Goal: Information Seeking & Learning: Learn about a topic

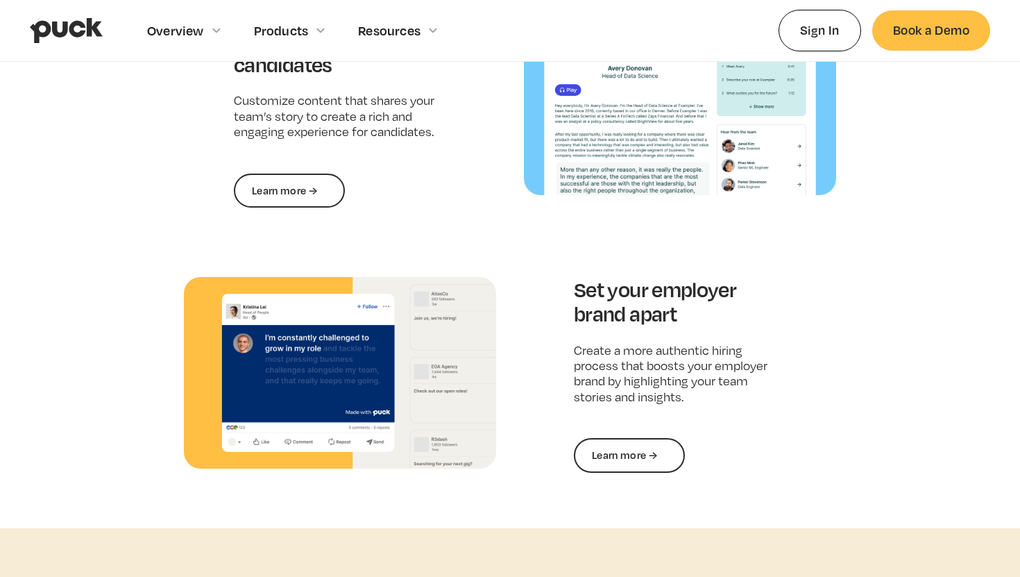
scroll to position [1788, 0]
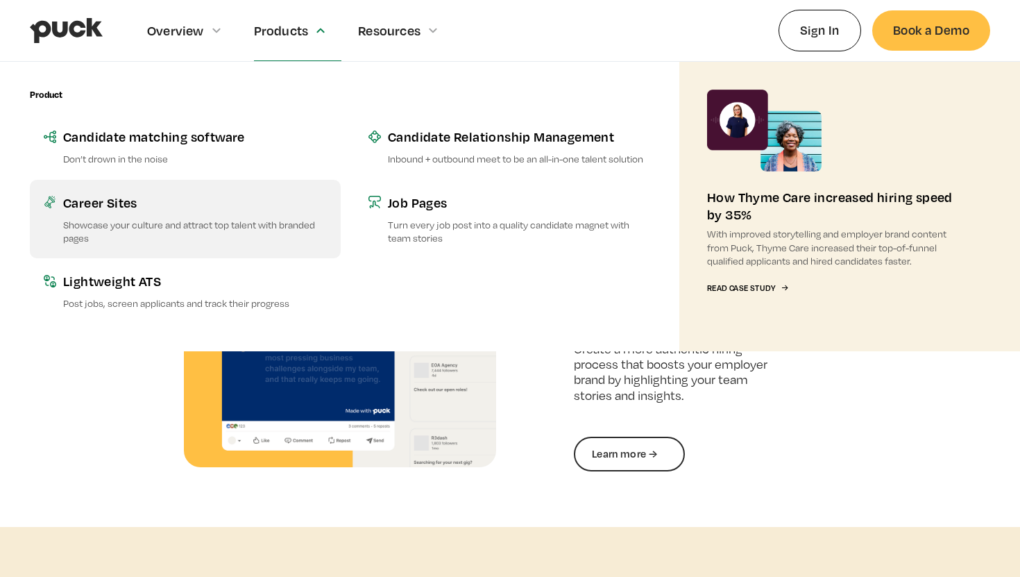
click at [181, 225] on p "Showcase your culture and attract top talent with branded pages" at bounding box center [195, 231] width 264 height 26
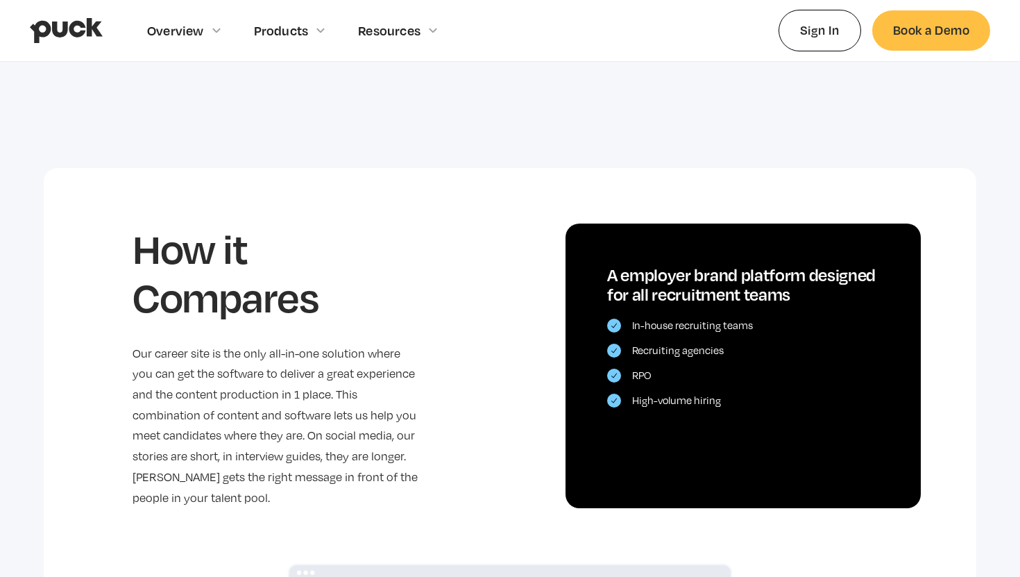
scroll to position [3048, 0]
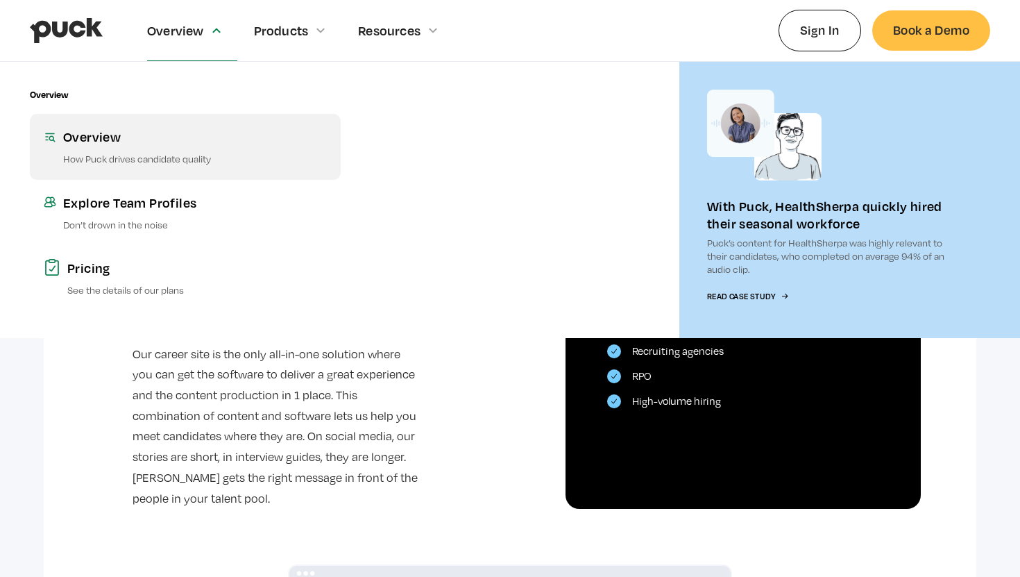
click at [139, 152] on p "How Puck drives candidate quality" at bounding box center [195, 158] width 264 height 13
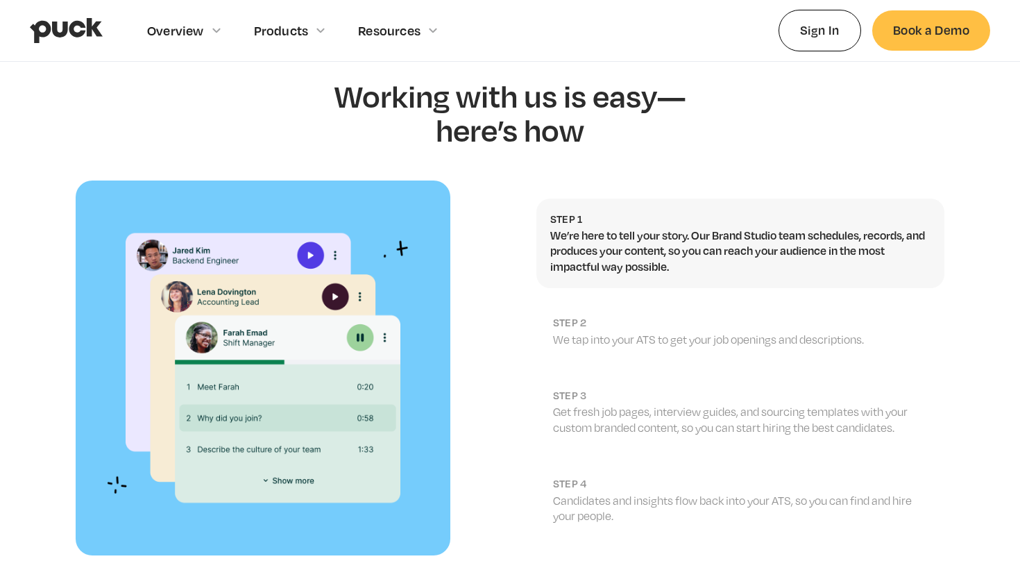
scroll to position [1437, 0]
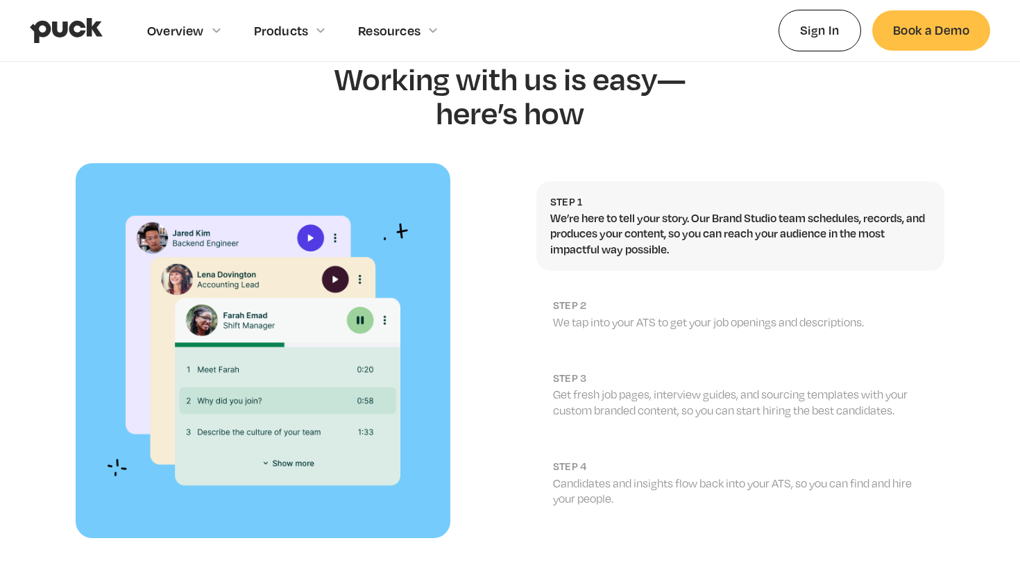
click at [798, 314] on p "We tap into your ATS to get your job openings and descriptions." at bounding box center [742, 321] width 378 height 15
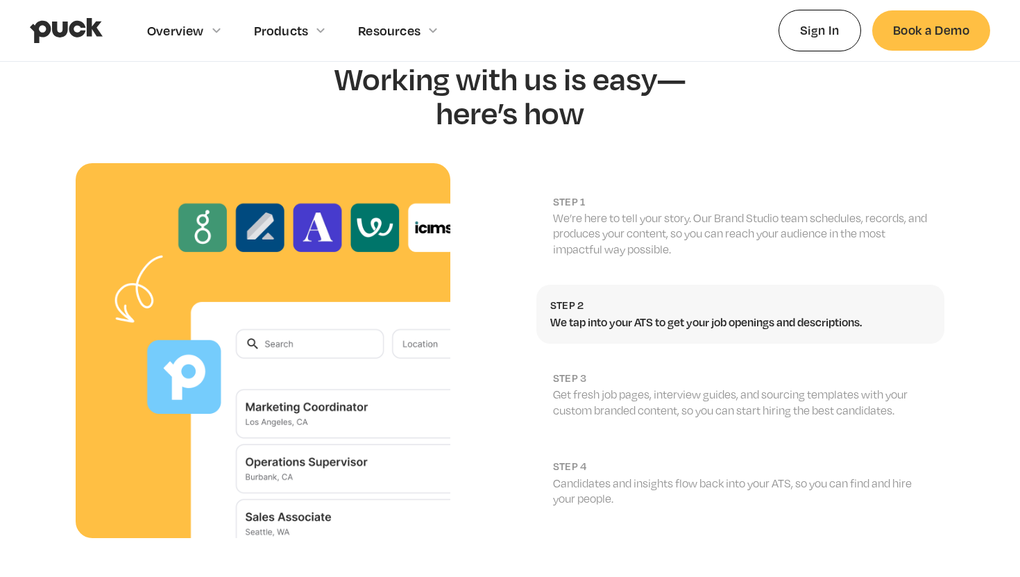
click at [815, 371] on h2 "step 3" at bounding box center [742, 377] width 378 height 13
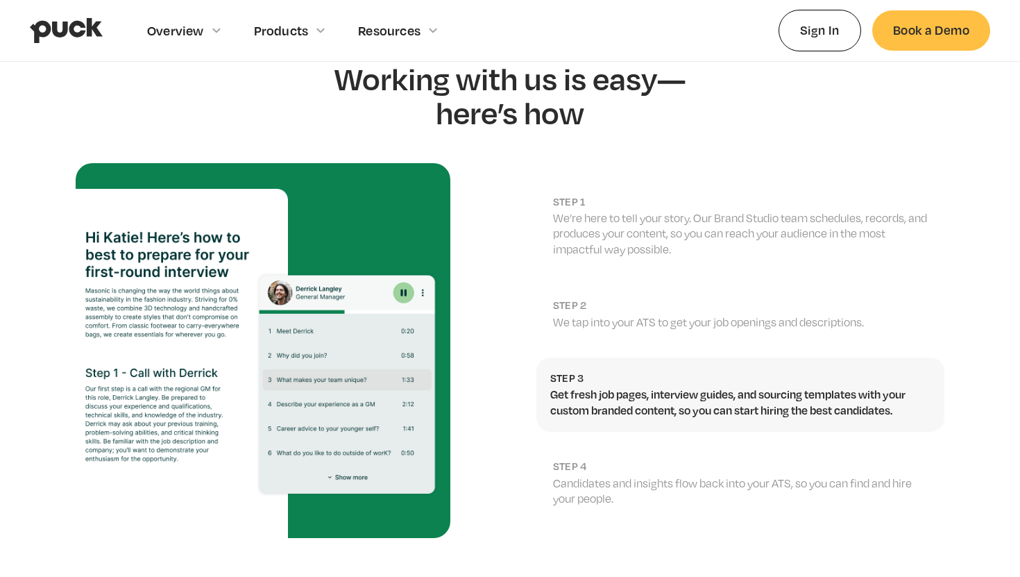
click at [824, 475] on p "Candidates and insights flow back into your ATS, so you can find and hire your …" at bounding box center [742, 490] width 378 height 31
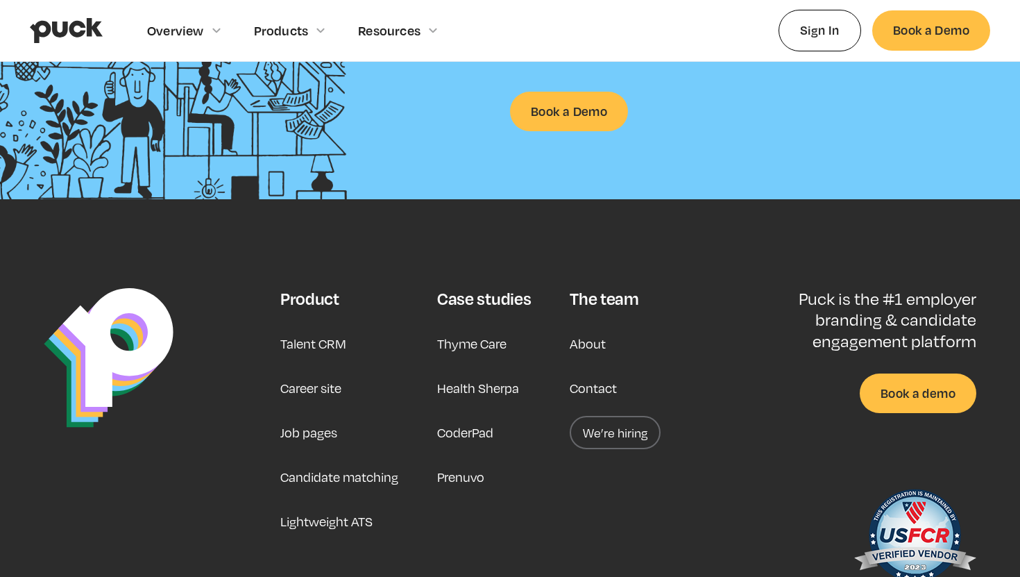
scroll to position [2110, 0]
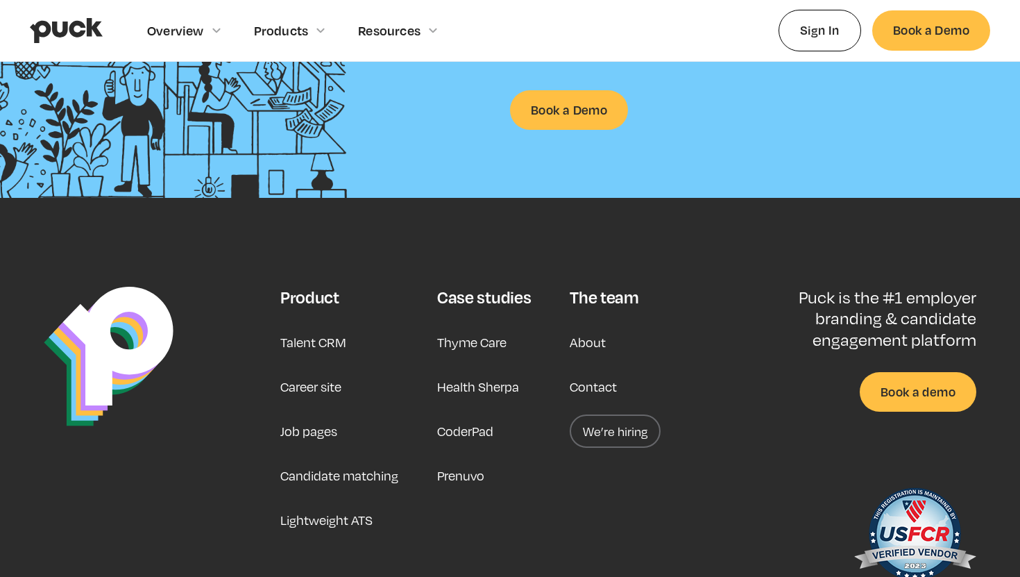
click at [485, 370] on link "Health Sherpa" at bounding box center [478, 386] width 82 height 33
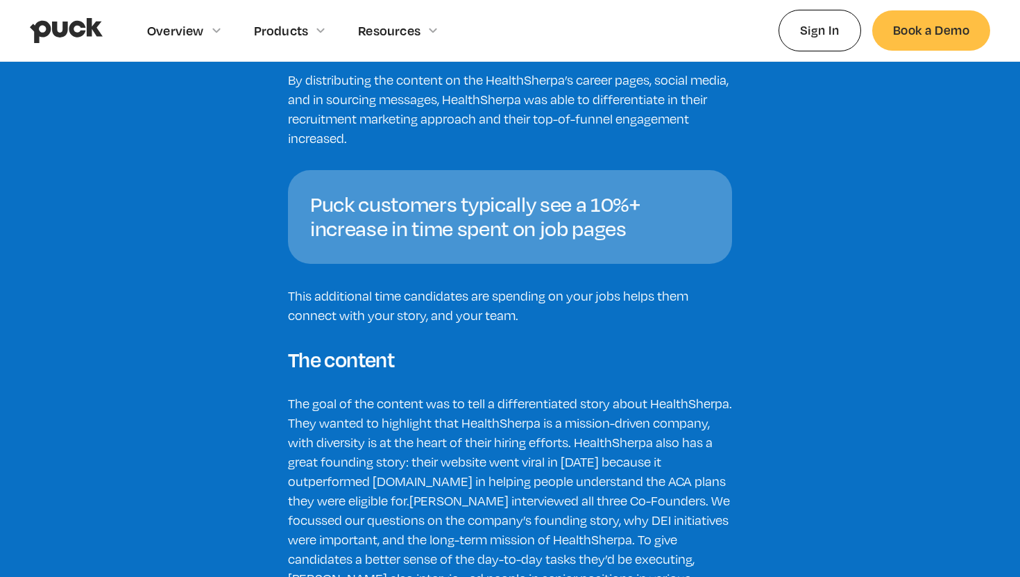
scroll to position [2080, 0]
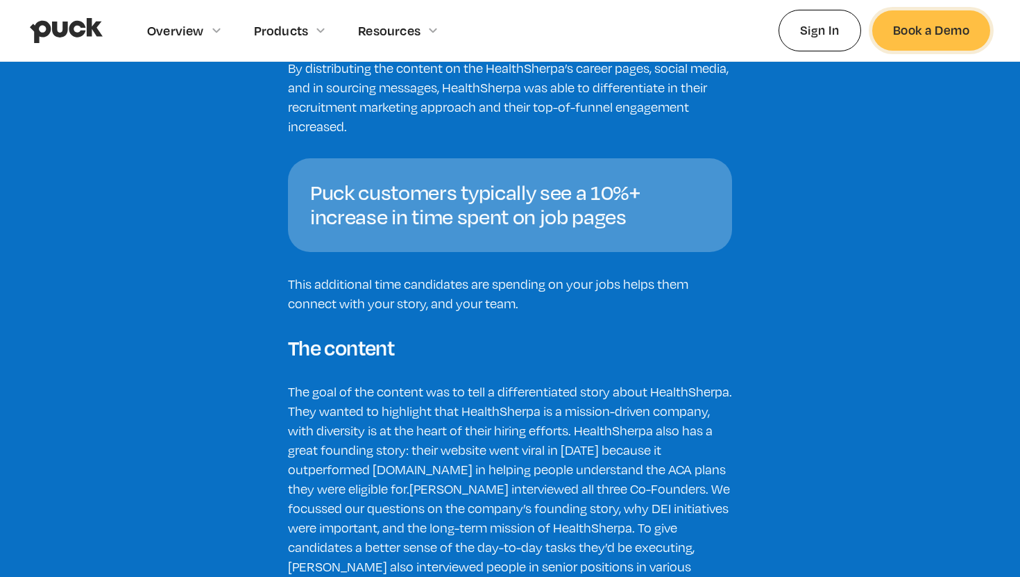
click at [971, 23] on link "Book a Demo" at bounding box center [931, 30] width 118 height 40
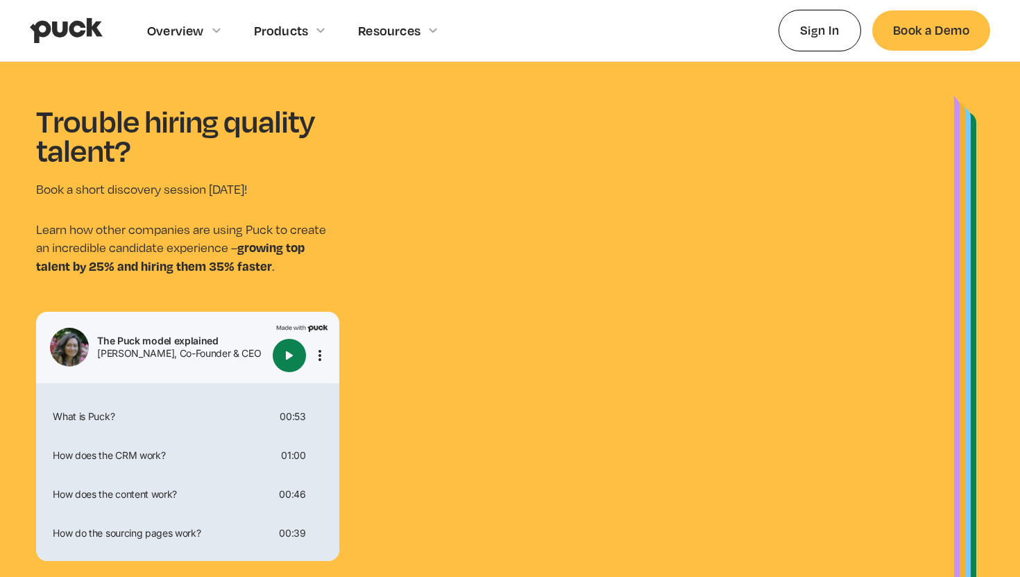
click at [289, 359] on img "Play" at bounding box center [289, 355] width 17 height 17
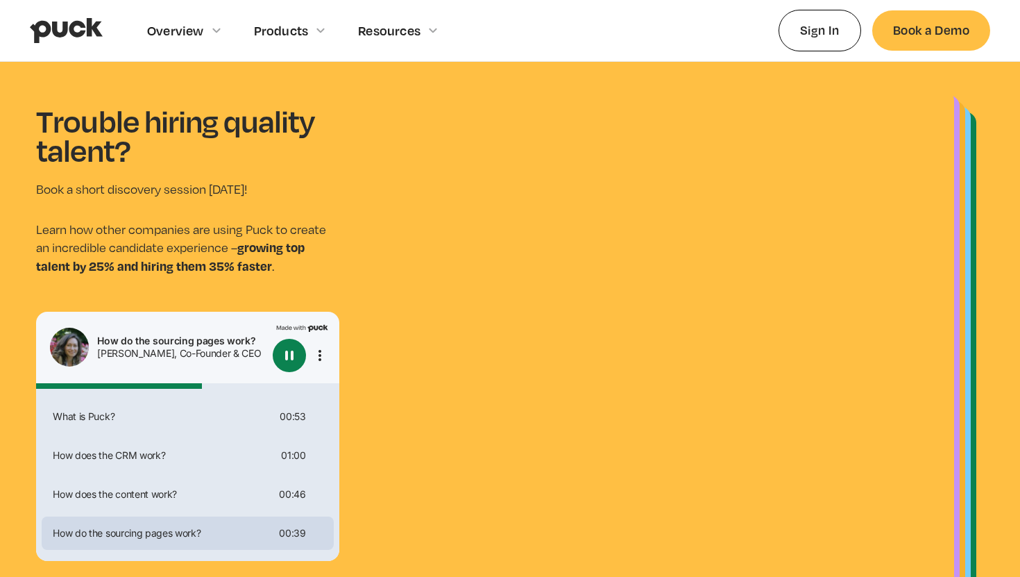
click at [290, 353] on img "Pause" at bounding box center [289, 355] width 17 height 17
type input "0.552107245936503"
